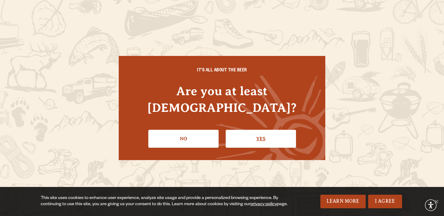
click at [252, 132] on link "Yes" at bounding box center [261, 139] width 70 height 18
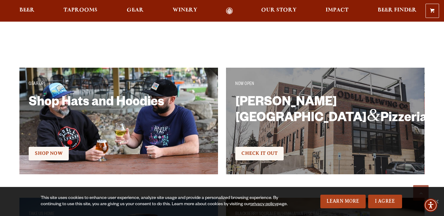
scroll to position [1018, 0]
click at [90, 12] on span "Taprooms" at bounding box center [81, 10] width 34 height 5
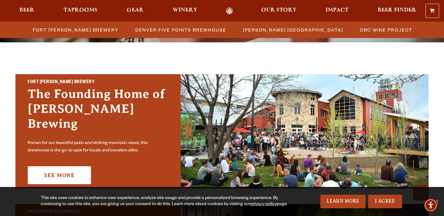
scroll to position [246, 0]
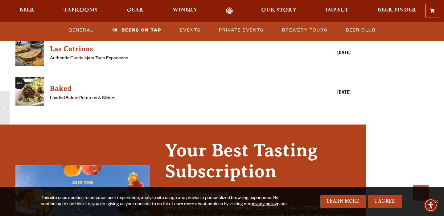
scroll to position [1749, 0]
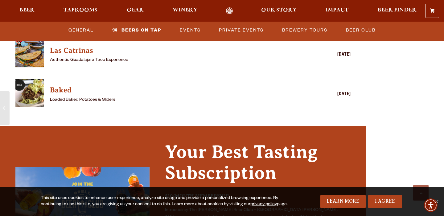
click at [33, 85] on img "View Baked details (opens in a new window)" at bounding box center [29, 93] width 28 height 28
